Goal: Task Accomplishment & Management: Manage account settings

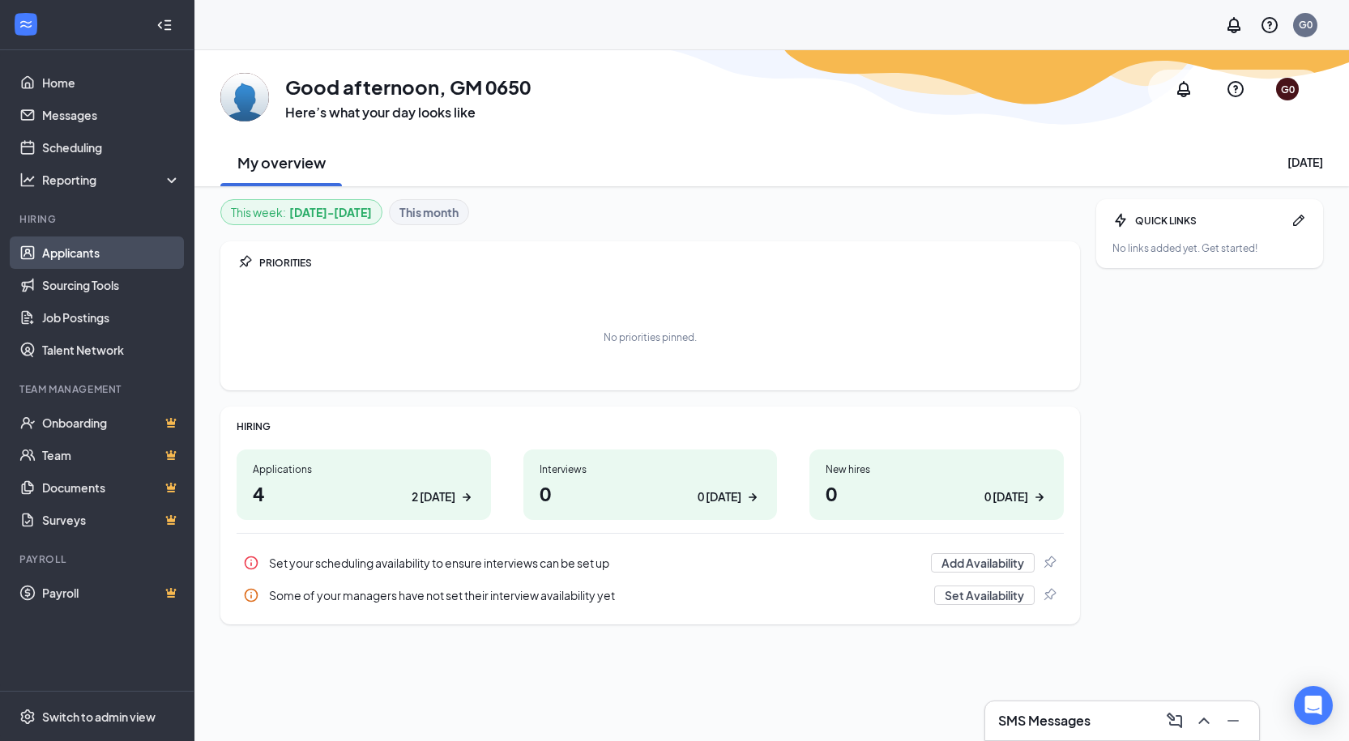
click at [87, 260] on link "Applicants" at bounding box center [111, 253] width 138 height 32
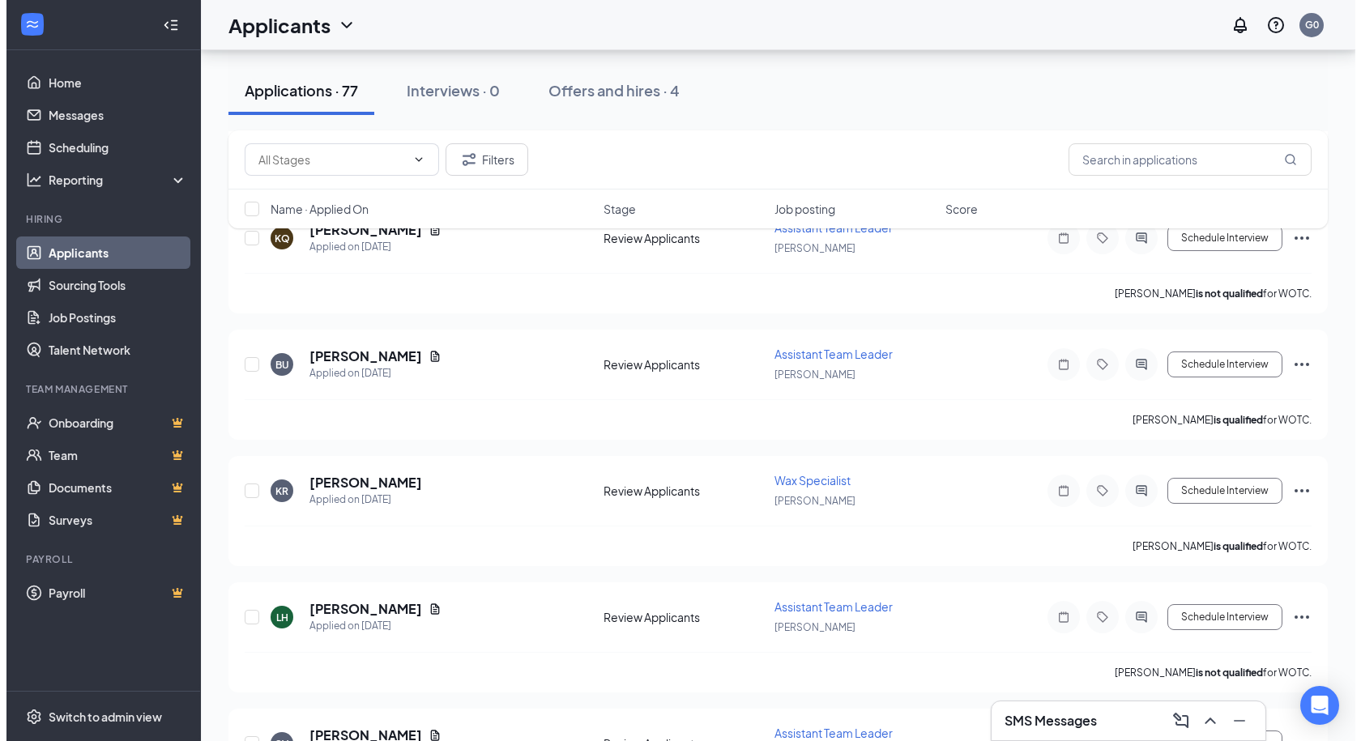
scroll to position [2106, 0]
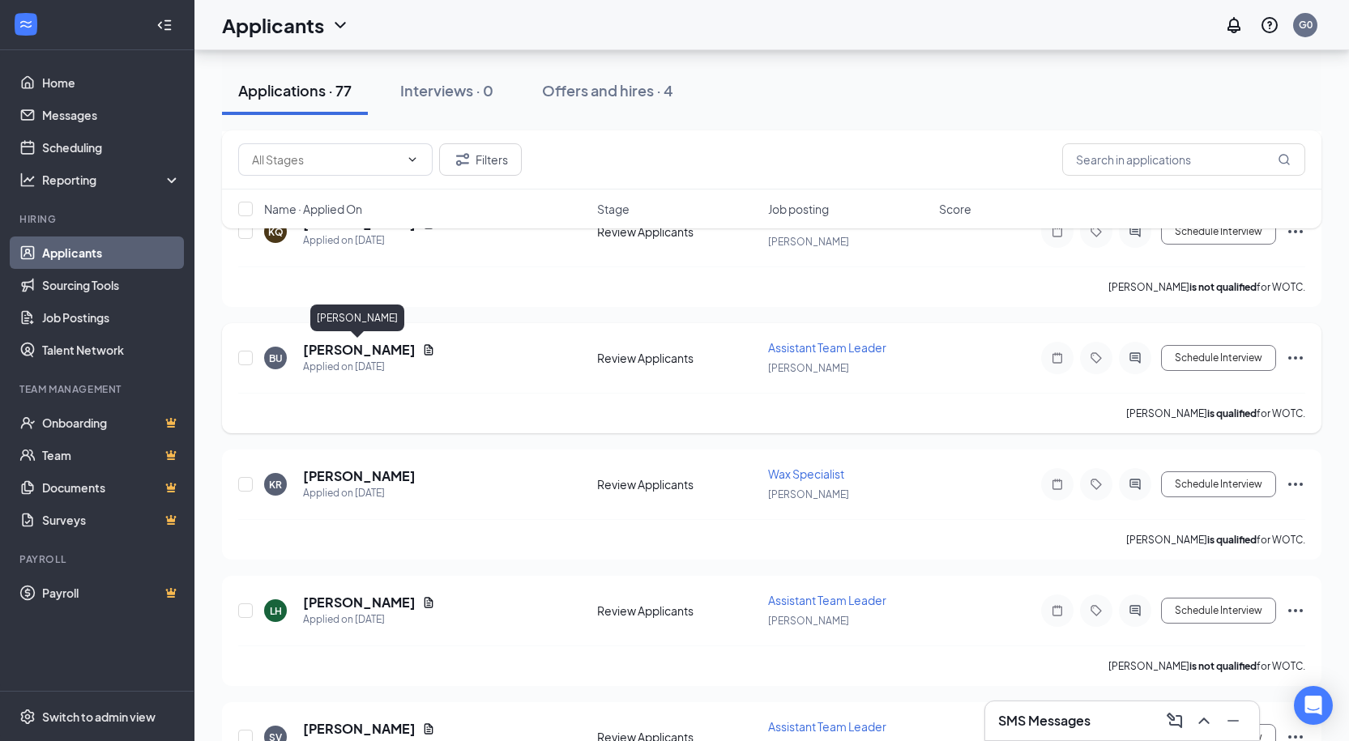
click at [379, 352] on h5 "[PERSON_NAME]" at bounding box center [359, 350] width 113 height 18
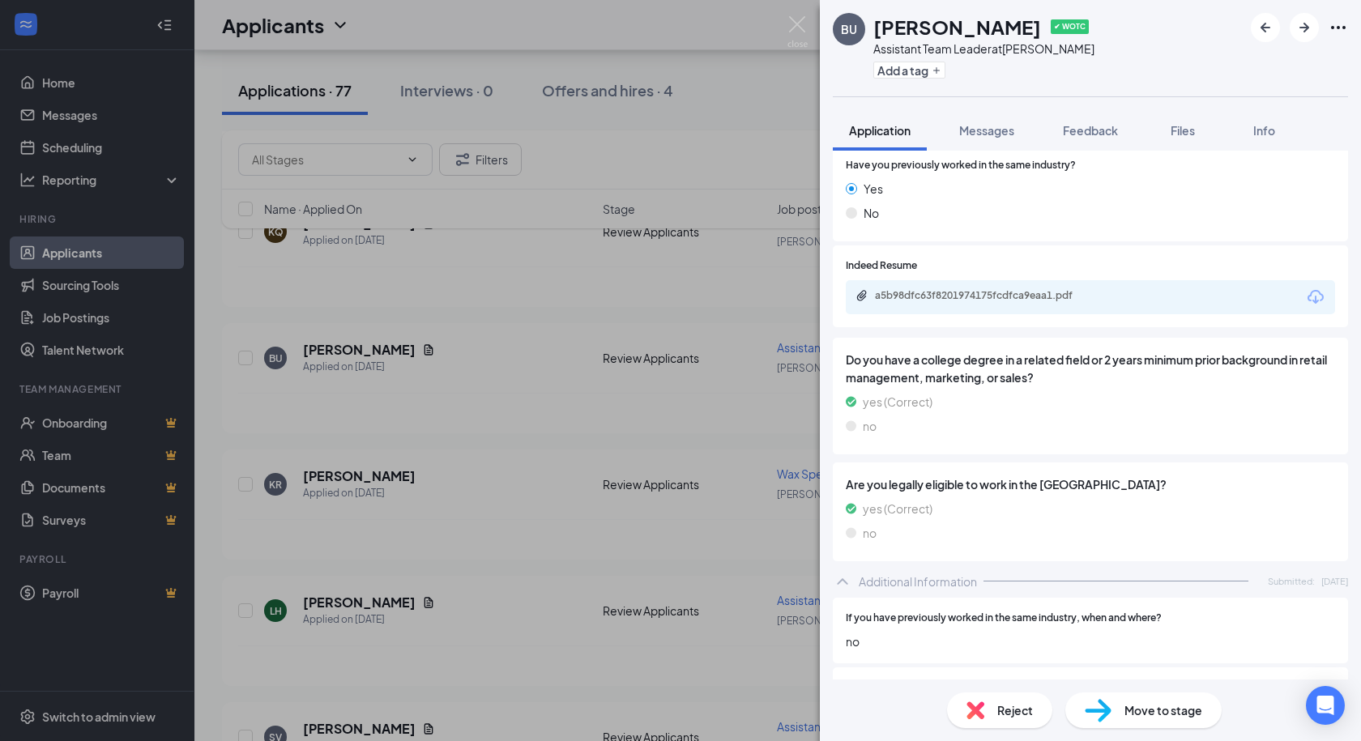
scroll to position [243, 0]
click at [1045, 293] on div "a5b98dfc63f8201974175fcdfca9eaa1.pdf" at bounding box center [988, 296] width 227 height 13
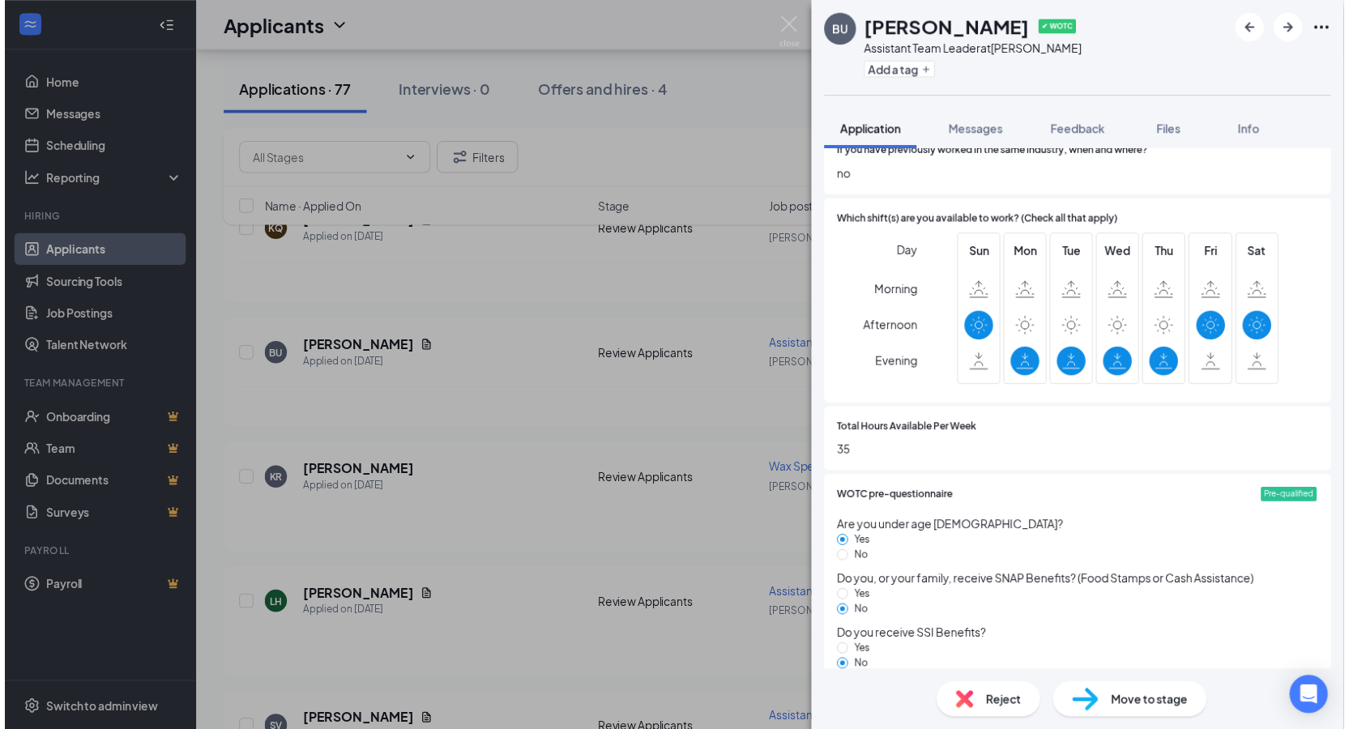
scroll to position [669, 0]
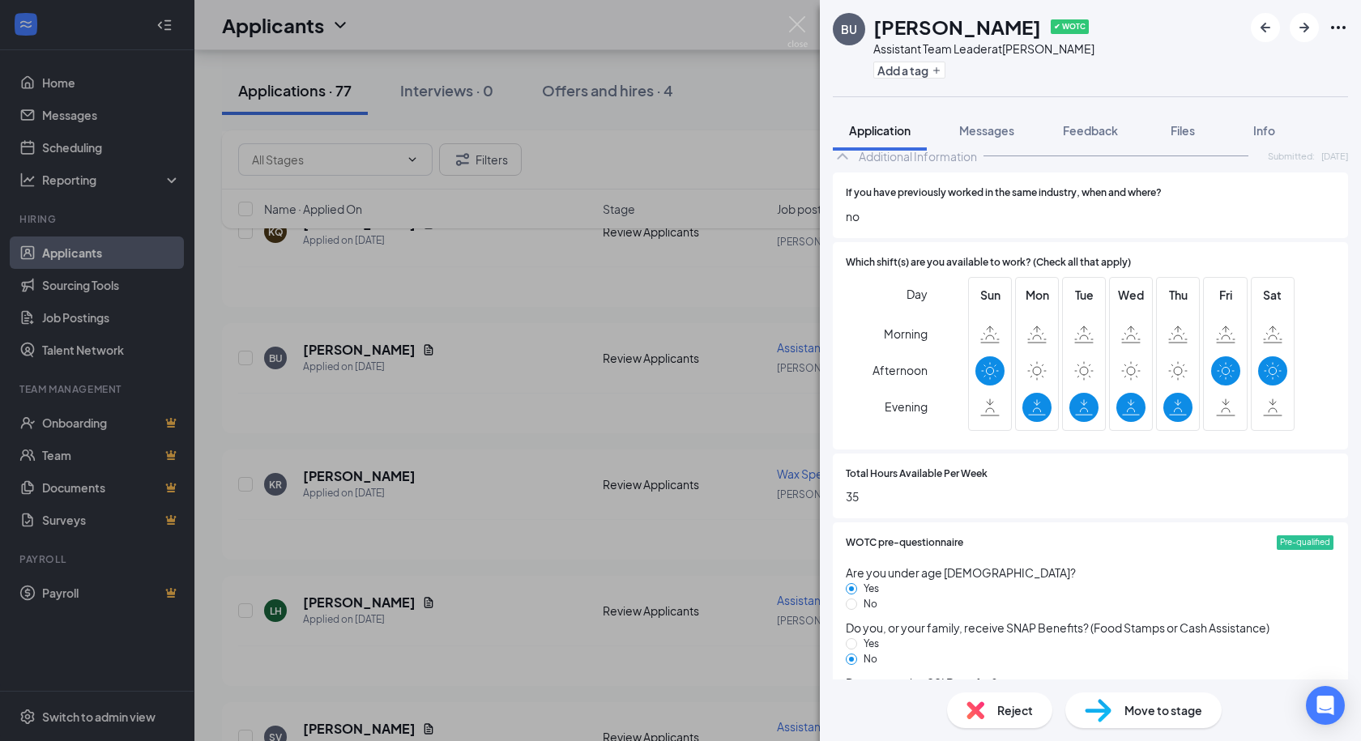
click at [713, 375] on div "BU [PERSON_NAME] ✔ WOTC Assistant Team Leader at [GEOGRAPHIC_DATA] Add a tag Ap…" at bounding box center [680, 370] width 1361 height 741
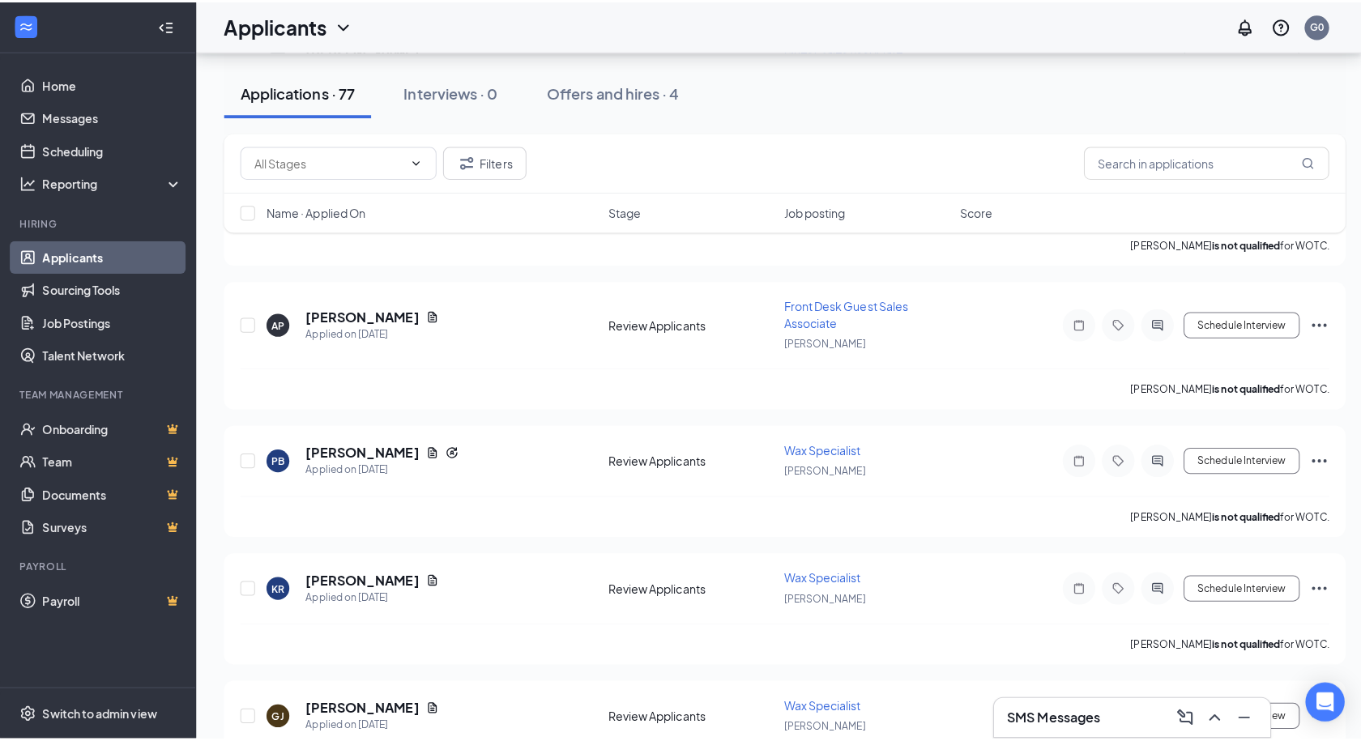
scroll to position [405, 0]
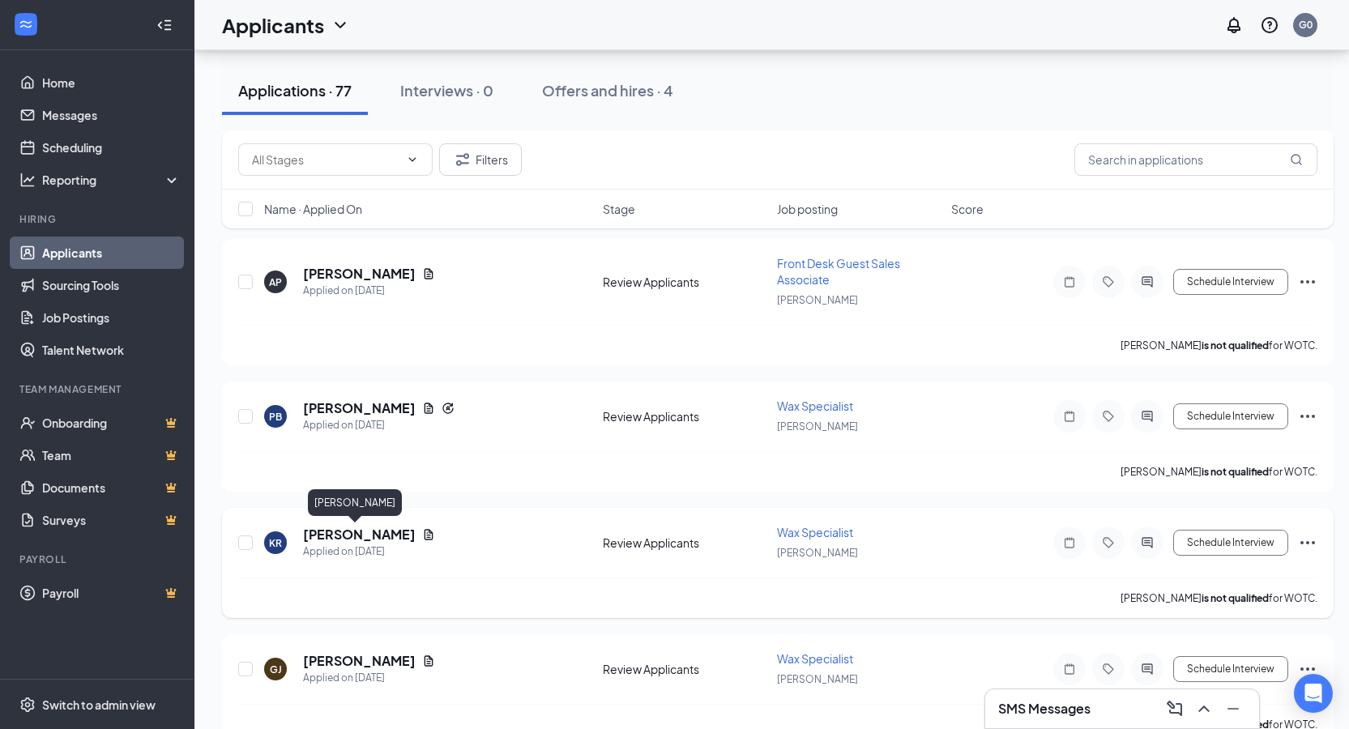
click at [363, 537] on h5 "[PERSON_NAME]" at bounding box center [359, 535] width 113 height 18
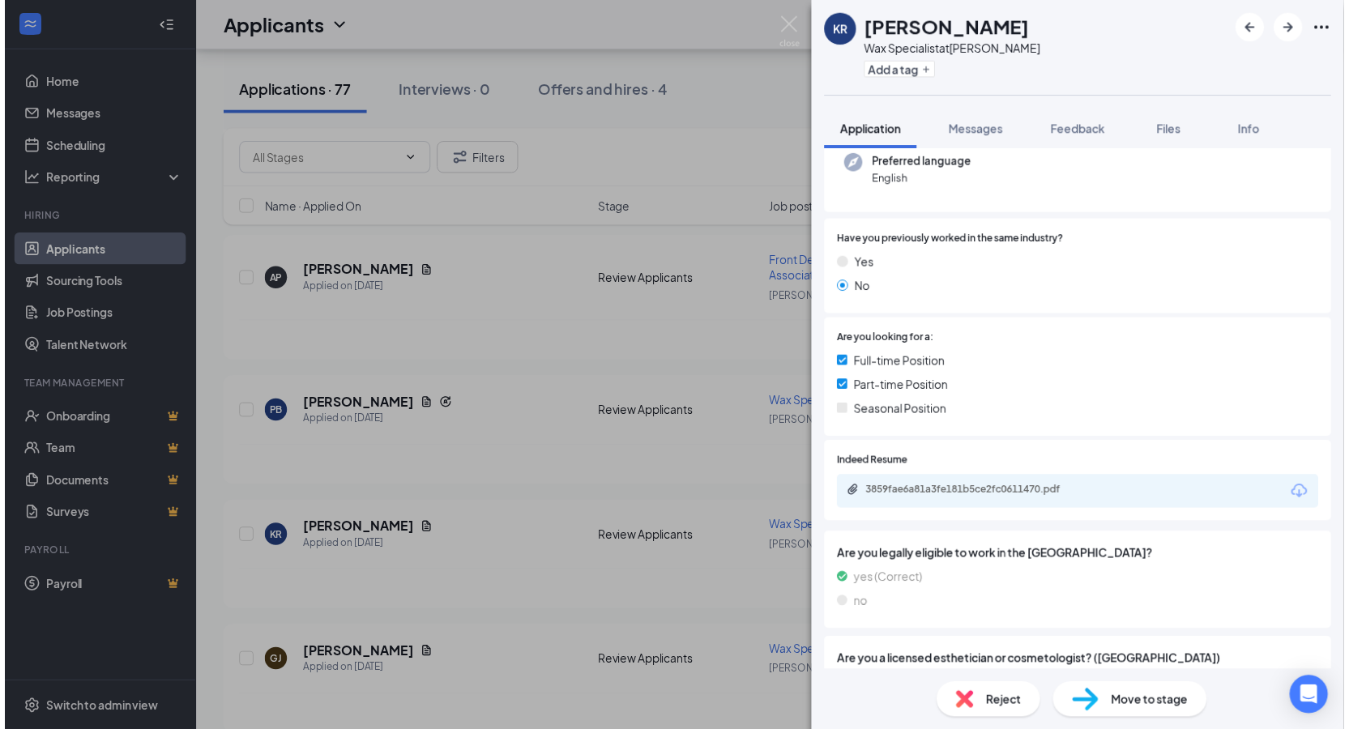
scroll to position [81, 0]
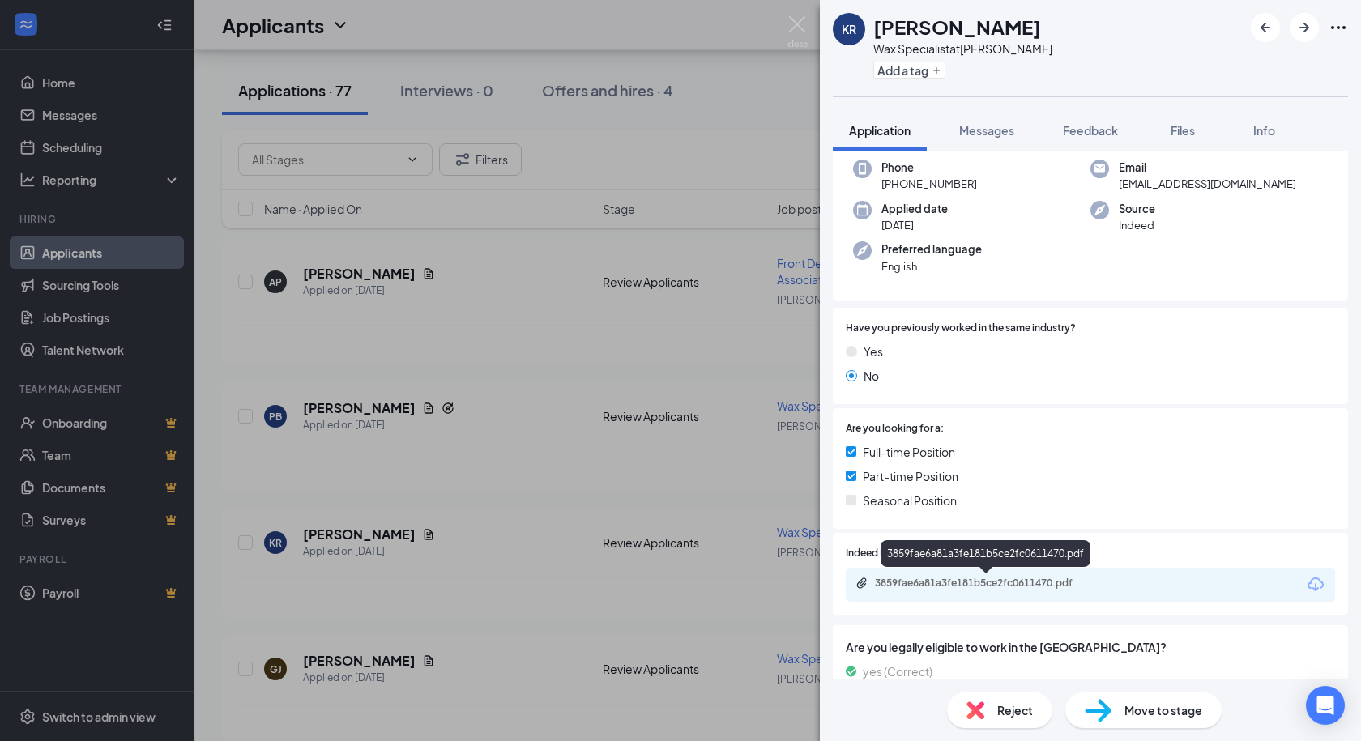
click at [985, 582] on div "3859fae6a81a3fe181b5ce2fc0611470.pdf" at bounding box center [988, 583] width 227 height 13
click at [797, 22] on img at bounding box center [797, 32] width 20 height 32
